Goal: Register for event/course

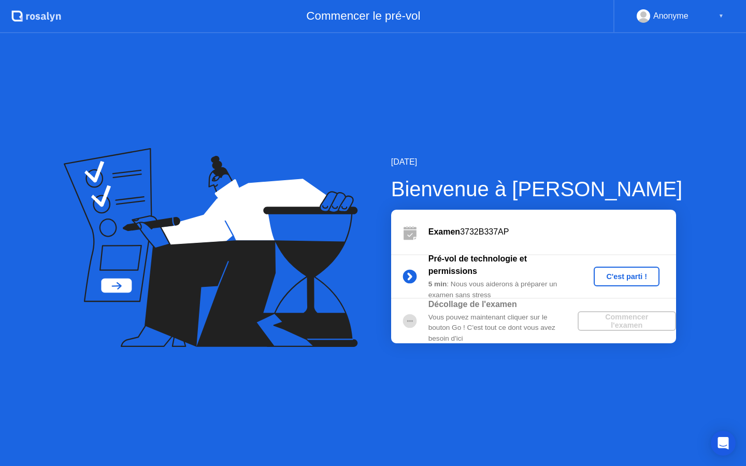
click at [634, 278] on div "C'est parti !" at bounding box center [627, 277] width 58 height 8
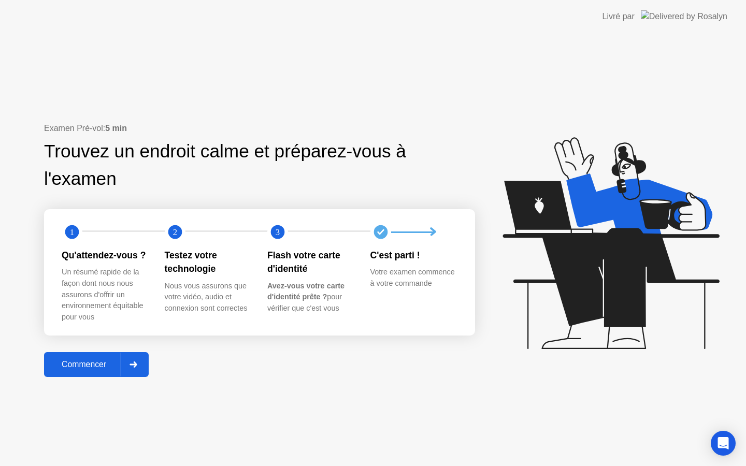
click at [98, 379] on div "Examen Pré-vol: 5 min Trouvez un endroit calme et préparez-vous à l'examen 1 2 …" at bounding box center [373, 249] width 746 height 433
click at [95, 369] on div "Commencer" at bounding box center [84, 364] width 74 height 9
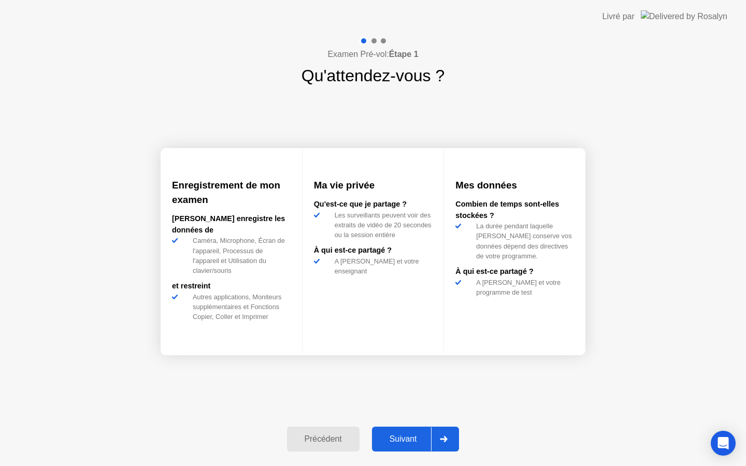
click at [403, 440] on div "Suivant" at bounding box center [403, 439] width 56 height 9
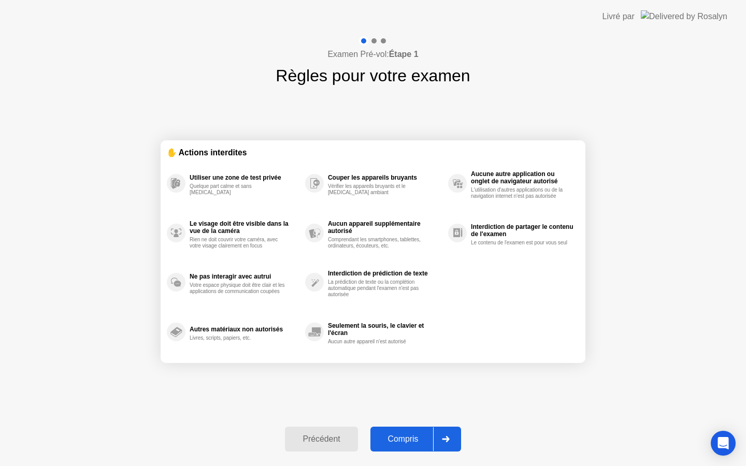
click at [421, 438] on div "Compris" at bounding box center [404, 439] width 60 height 9
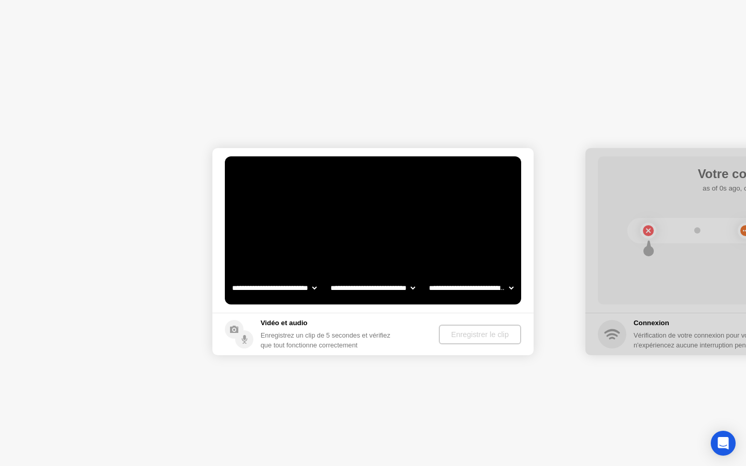
select select "**********"
select select "*******"
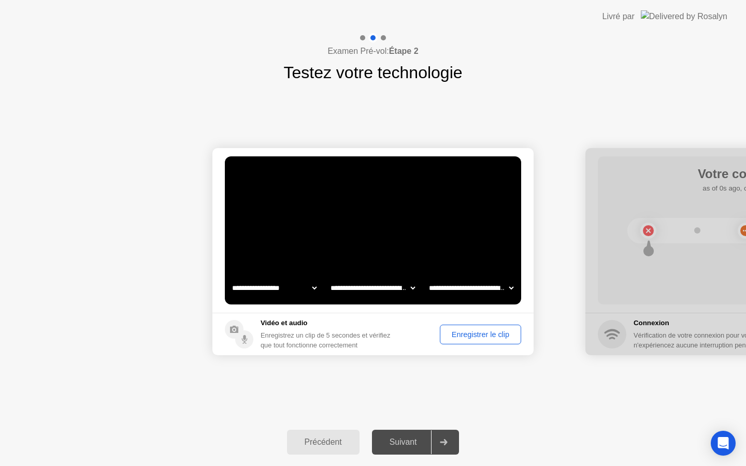
click at [474, 332] on div "Enregistrer le clip" at bounding box center [481, 335] width 74 height 8
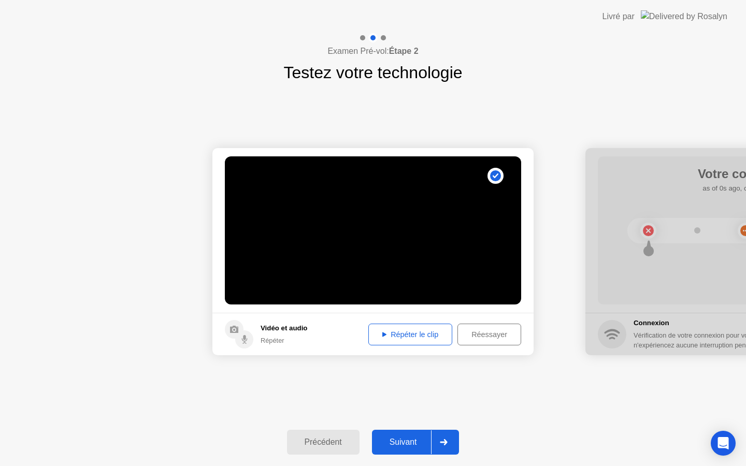
click at [410, 444] on div "Suivant" at bounding box center [403, 442] width 56 height 9
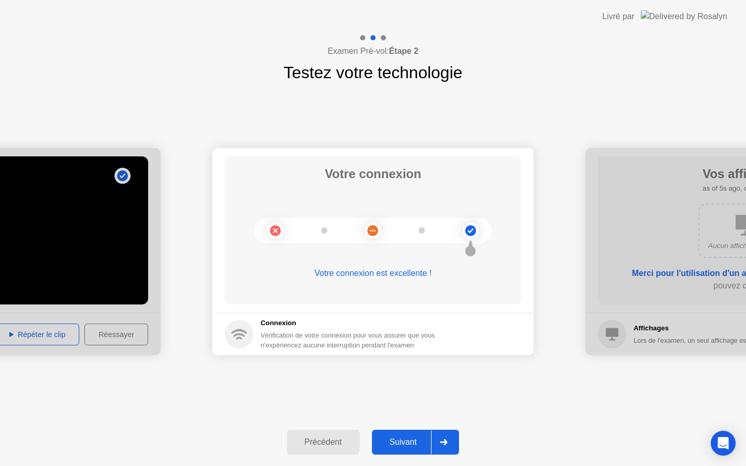
click at [412, 441] on div "Suivant" at bounding box center [403, 442] width 56 height 9
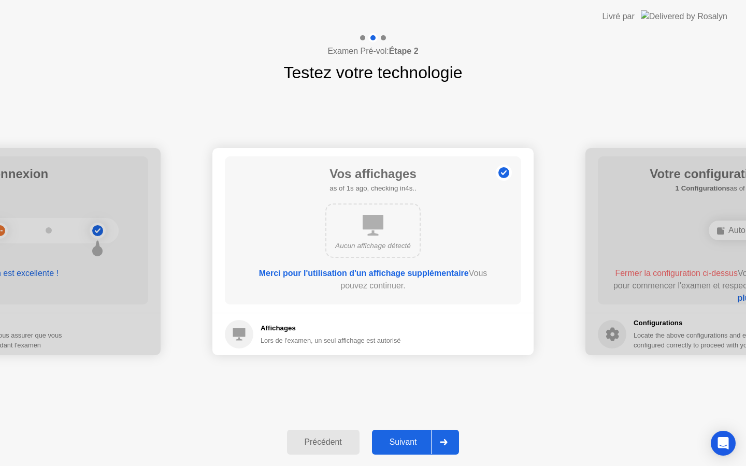
click at [353, 234] on div "Aucun affichage détecté" at bounding box center [372, 231] width 95 height 54
click at [353, 181] on h1 "Vos affichages" at bounding box center [373, 174] width 87 height 19
click at [399, 441] on div "Suivant" at bounding box center [403, 442] width 56 height 9
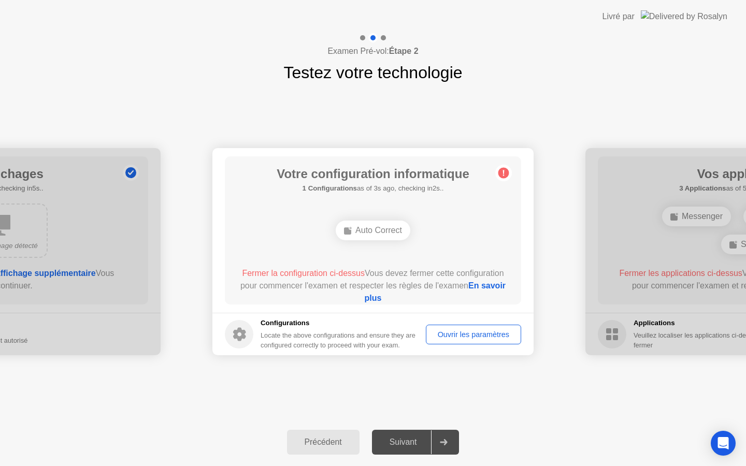
click at [451, 336] on div "Ouvrir les paramètres" at bounding box center [474, 335] width 88 height 8
click at [360, 230] on div "Auto Correct" at bounding box center [373, 231] width 75 height 20
click at [392, 299] on link "En savoir plus" at bounding box center [435, 291] width 141 height 21
click at [368, 224] on div "Auto Correct" at bounding box center [373, 231] width 75 height 20
click at [316, 278] on span "Fermer la configuration ci-dessus" at bounding box center [303, 273] width 123 height 9
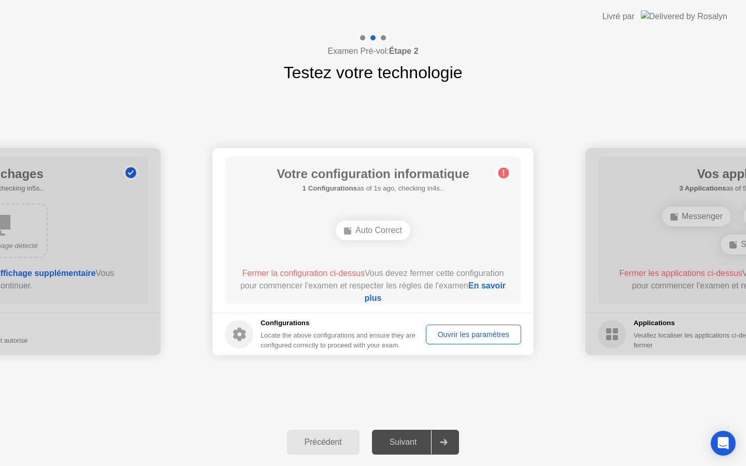
click at [362, 229] on div "Auto Correct" at bounding box center [373, 231] width 75 height 20
click at [404, 179] on h1 "Votre configuration informatique" at bounding box center [373, 174] width 193 height 19
click at [504, 174] on circle at bounding box center [503, 173] width 11 height 11
click at [347, 206] on div "Votre configuration informatique 1 Configurations as of 3s ago, checking in2s..…" at bounding box center [373, 230] width 296 height 148
click at [477, 339] on div "Ouvrir les paramètres" at bounding box center [474, 335] width 88 height 8
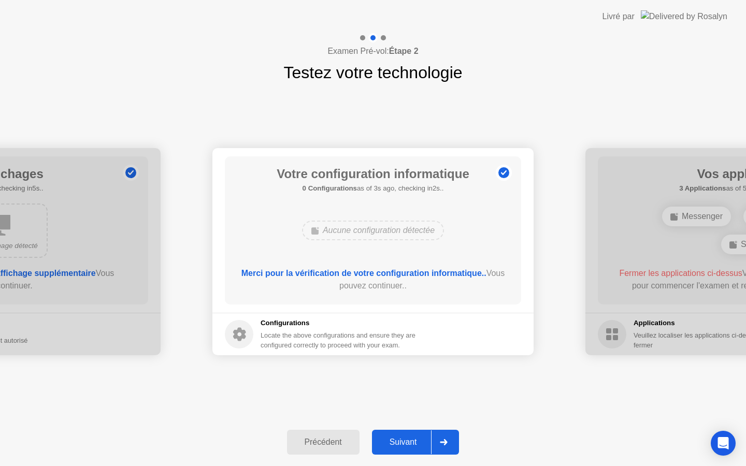
click at [398, 446] on div "Suivant" at bounding box center [403, 442] width 56 height 9
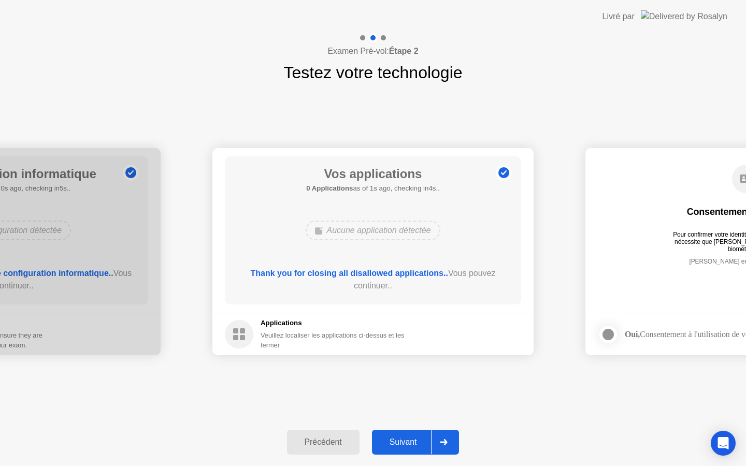
click at [406, 441] on div "Suivant" at bounding box center [403, 442] width 56 height 9
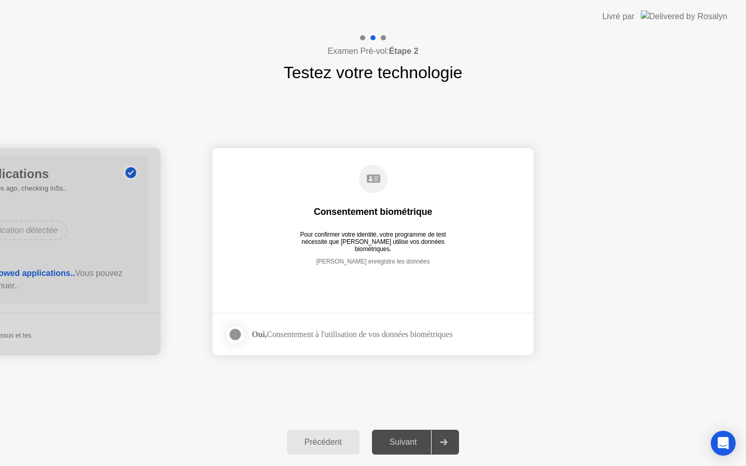
click at [335, 330] on div "Oui, Consentement à l'utilisation de vos données biométriques" at bounding box center [352, 335] width 201 height 10
click at [236, 335] on div at bounding box center [235, 334] width 12 height 12
click at [408, 441] on div "Suivant" at bounding box center [403, 442] width 56 height 9
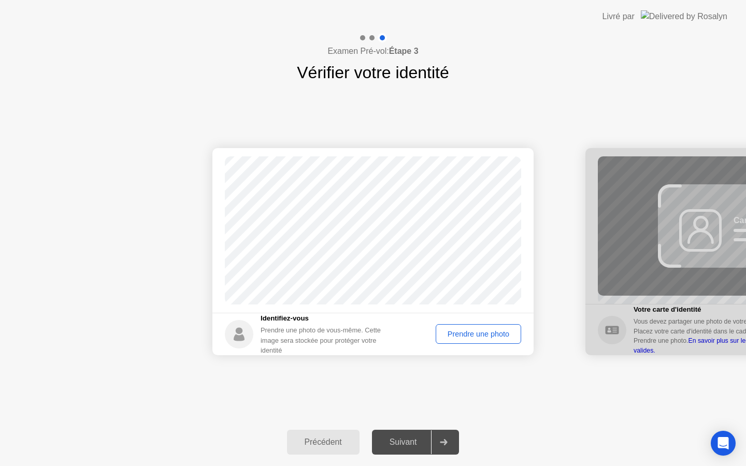
click at [460, 335] on div "Prendre une photo" at bounding box center [478, 334] width 78 height 8
click at [407, 445] on div "Suivant" at bounding box center [403, 442] width 56 height 9
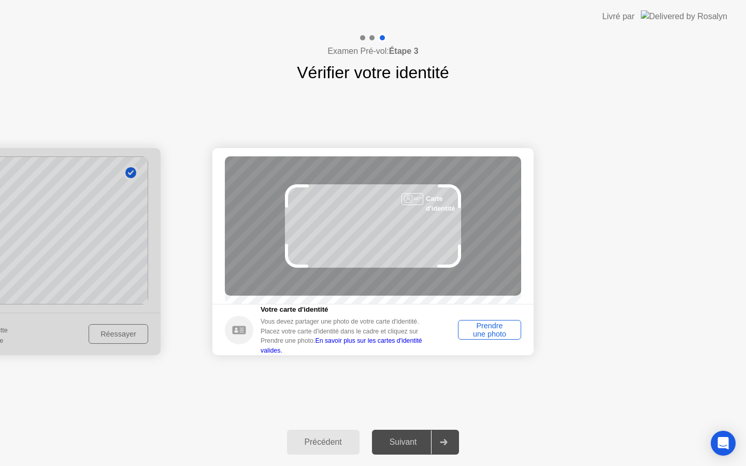
click at [480, 338] on div "Prendre une photo" at bounding box center [490, 330] width 56 height 17
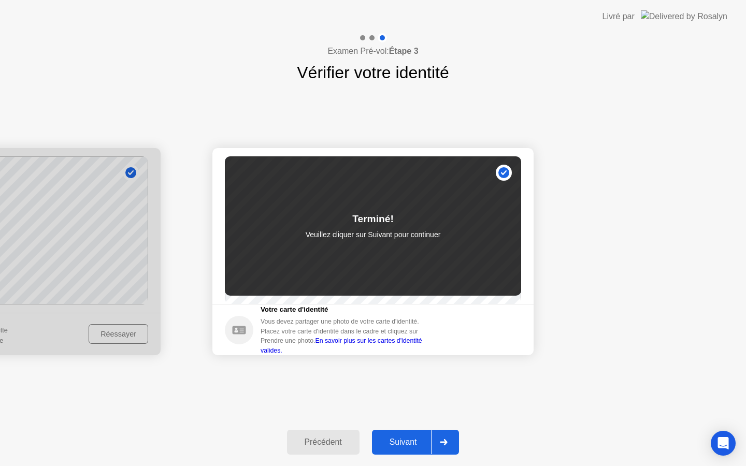
click at [416, 441] on div "Suivant" at bounding box center [403, 442] width 56 height 9
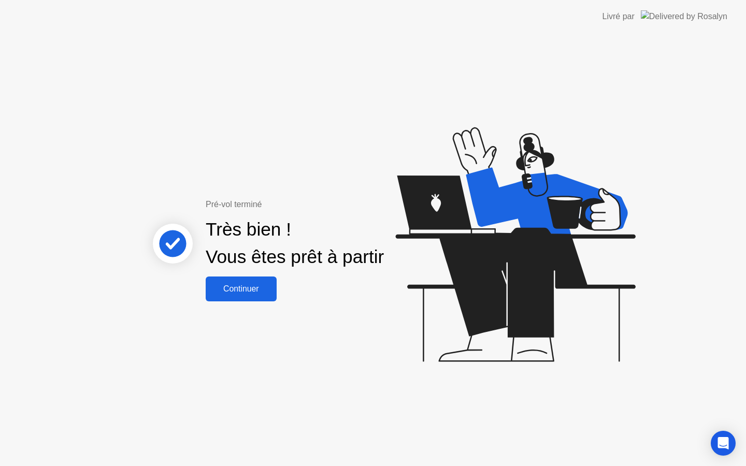
click at [240, 289] on div "Continuer" at bounding box center [241, 288] width 65 height 9
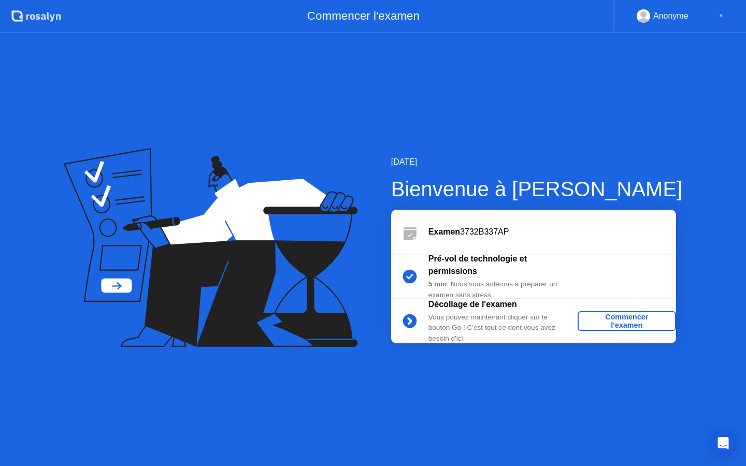
click at [611, 322] on div "Commencer l'examen" at bounding box center [627, 321] width 90 height 17
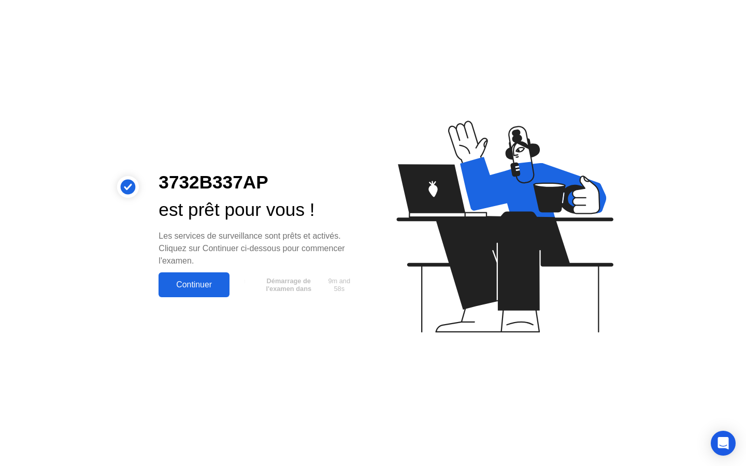
click at [192, 280] on div "Continuer" at bounding box center [194, 284] width 65 height 9
